Goal: Information Seeking & Learning: Learn about a topic

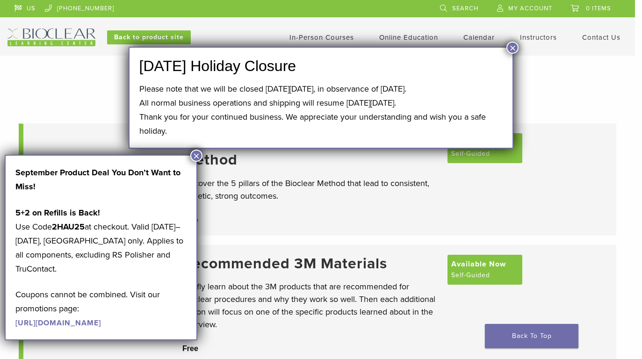
click at [518, 49] on button "×" at bounding box center [513, 48] width 12 height 12
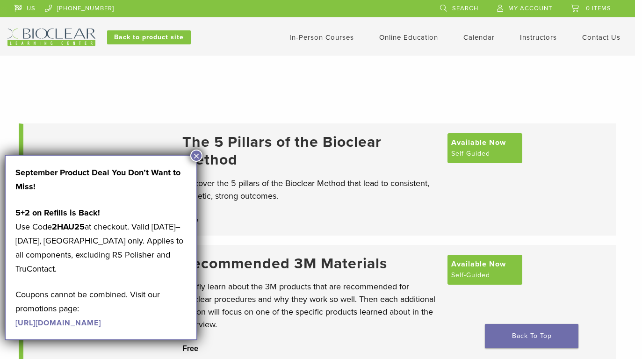
click at [197, 158] on button "×" at bounding box center [196, 156] width 12 height 12
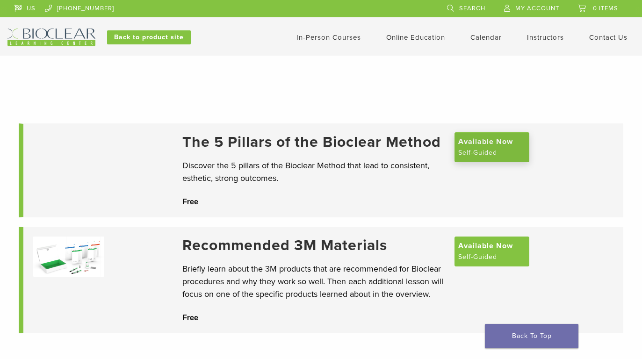
click at [478, 139] on span "Available Now" at bounding box center [485, 141] width 55 height 11
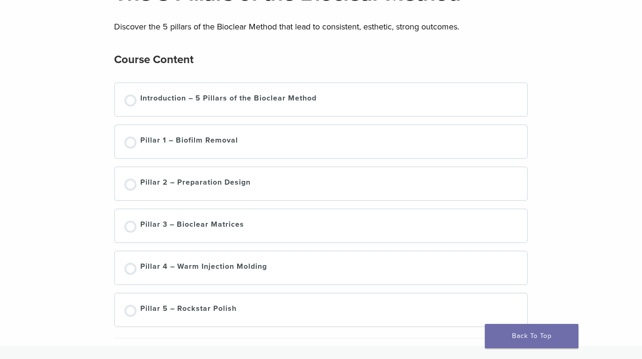
scroll to position [94, 0]
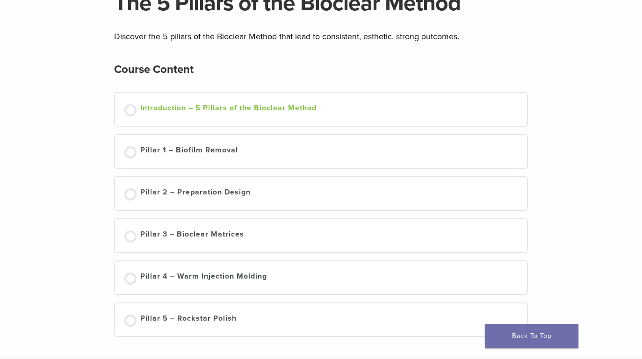
click at [130, 110] on div at bounding box center [130, 110] width 12 height 12
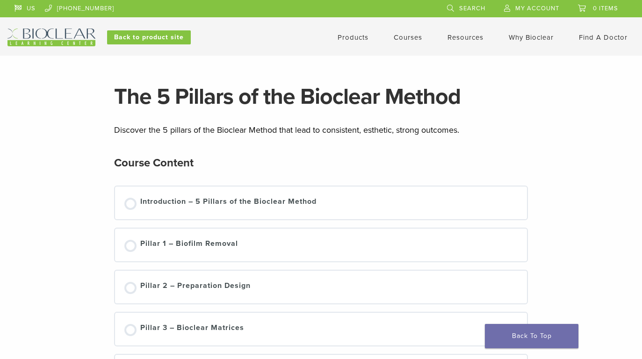
scroll to position [94, 0]
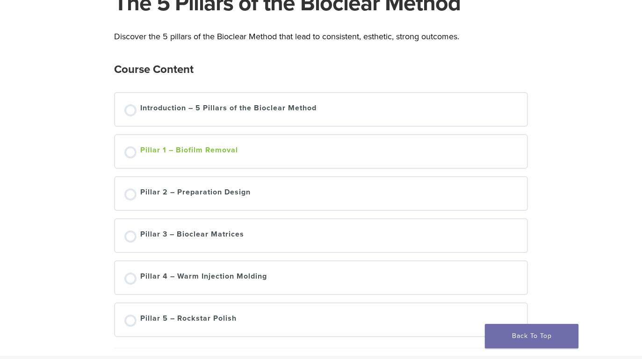
click at [157, 152] on div "Pillar 1 – Biofilm Removal" at bounding box center [189, 152] width 98 height 14
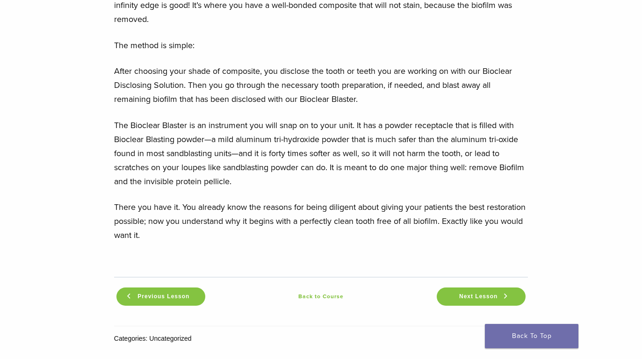
scroll to position [1074, 0]
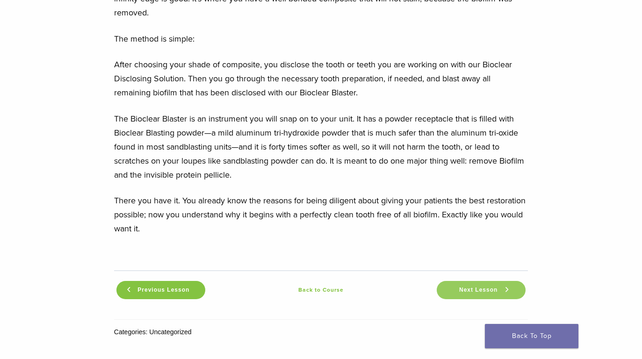
click at [462, 290] on span "Next Lesson" at bounding box center [479, 290] width 50 height 7
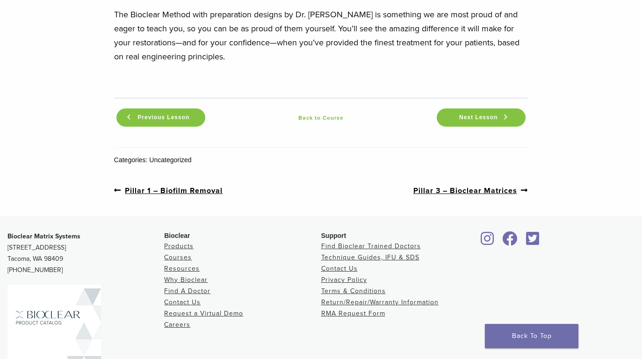
scroll to position [1163, 0]
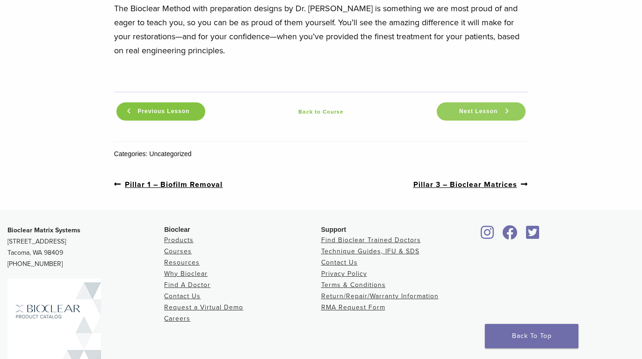
click at [475, 108] on span "Next Lesson" at bounding box center [479, 111] width 50 height 7
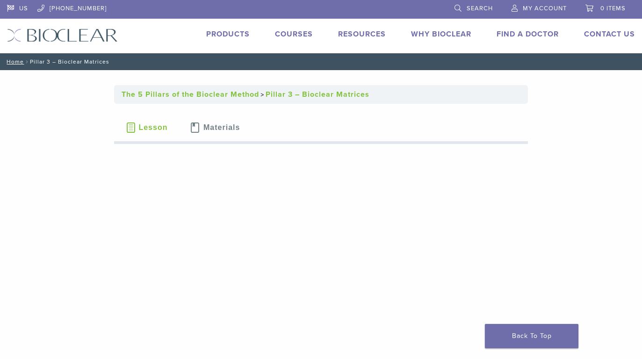
click at [293, 34] on link "Courses" at bounding box center [294, 33] width 38 height 9
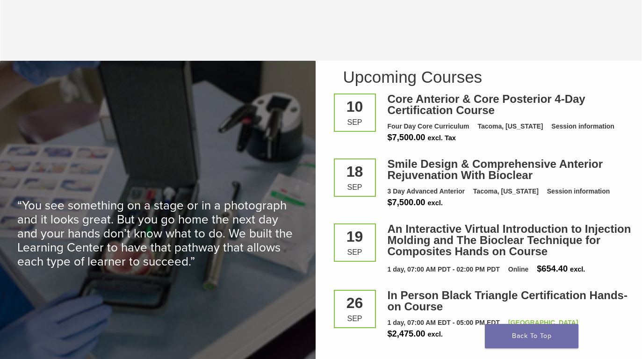
scroll to position [1182, 0]
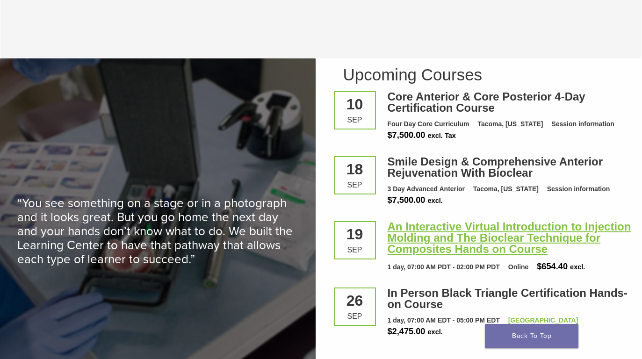
click at [429, 232] on link "An Interactive Virtual Introduction to Injection Molding and The Bioclear Techn…" at bounding box center [510, 237] width 244 height 35
